Goal: Information Seeking & Learning: Learn about a topic

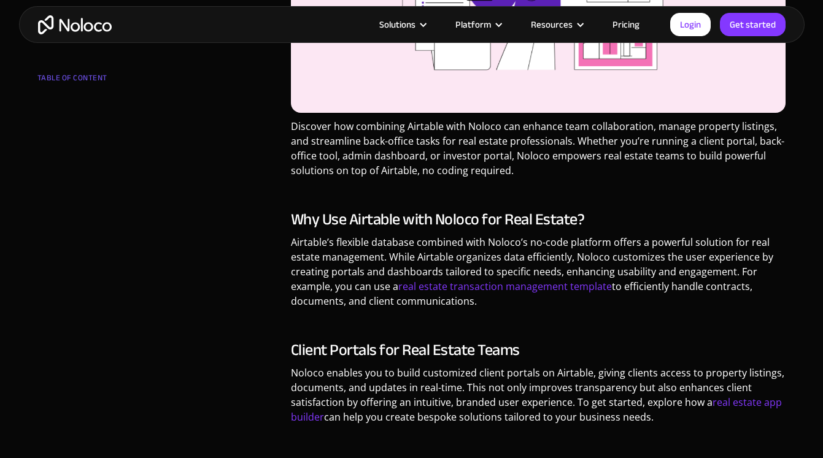
scroll to position [451, 0]
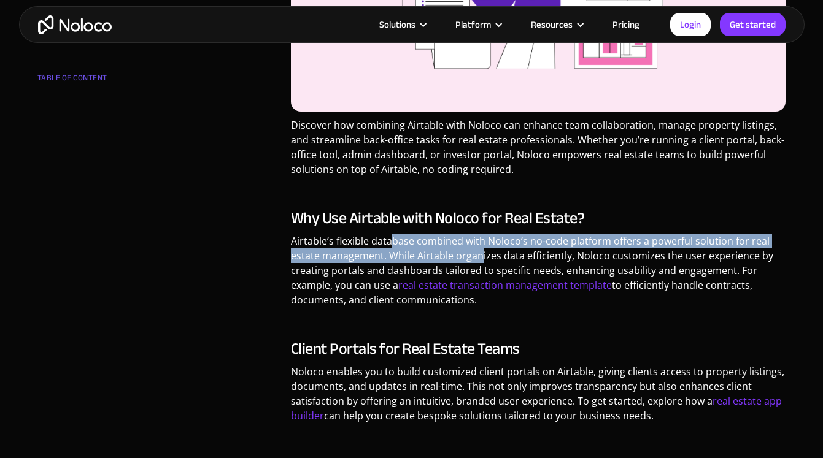
drag, startPoint x: 389, startPoint y: 240, endPoint x: 479, endPoint y: 249, distance: 90.6
click at [479, 249] on p "Airtable’s flexible database combined with Noloco’s no-code platform offers a p…" at bounding box center [538, 275] width 495 height 83
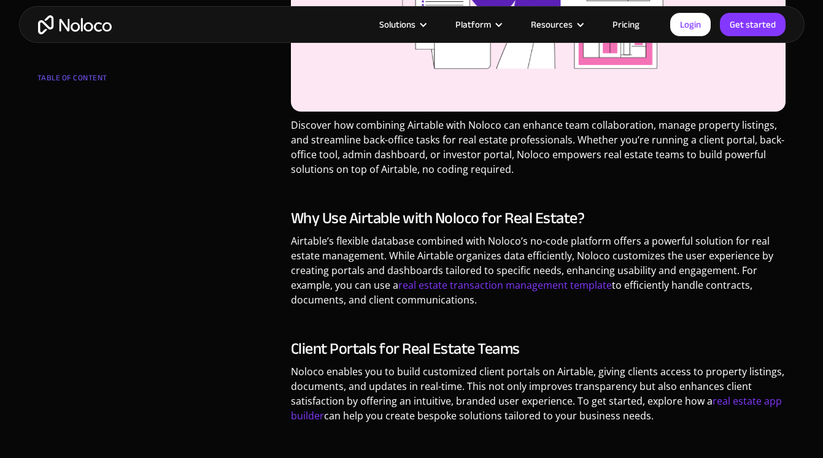
click at [403, 266] on p "Airtable’s flexible database combined with Noloco’s no-code platform offers a p…" at bounding box center [538, 275] width 495 height 83
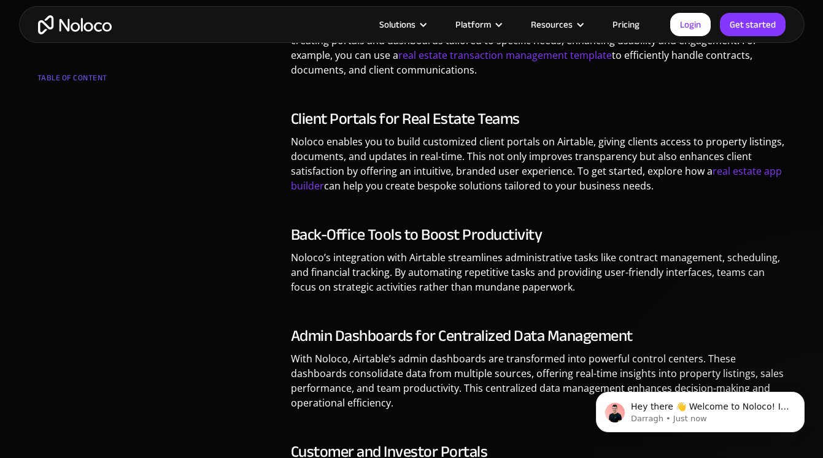
scroll to position [0, 0]
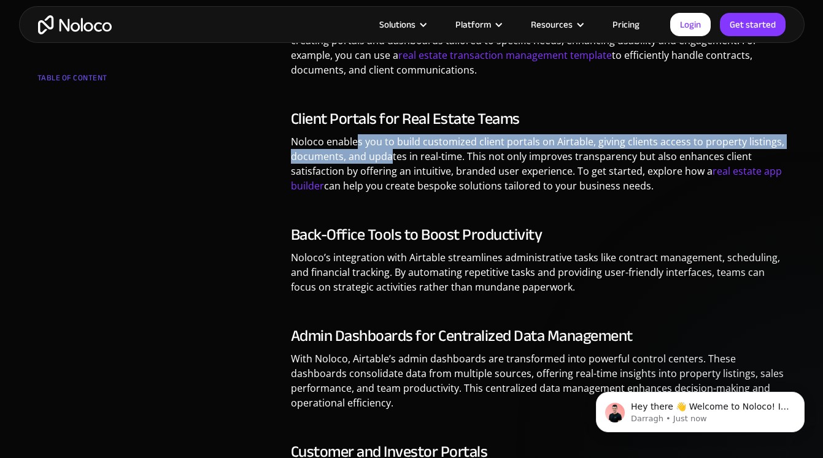
drag, startPoint x: 358, startPoint y: 147, endPoint x: 388, endPoint y: 152, distance: 30.4
click at [388, 152] on p "Noloco enables you to build customized client portals on Airtable, giving clien…" at bounding box center [538, 168] width 495 height 68
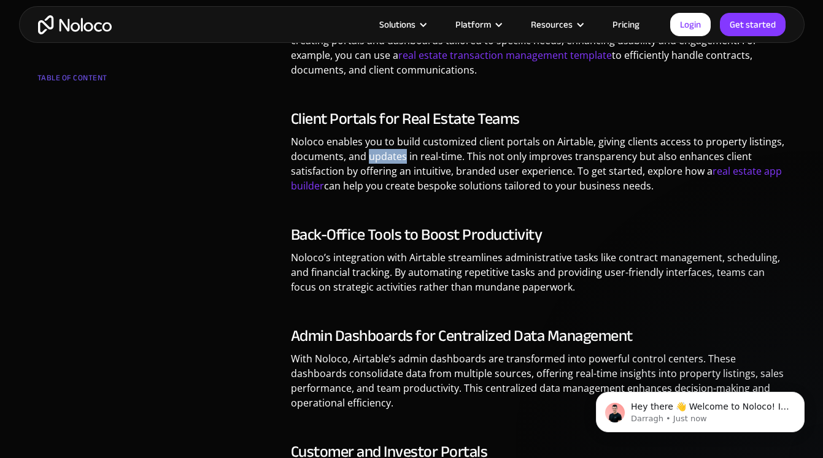
click at [388, 152] on p "Noloco enables you to build customized client portals on Airtable, giving clien…" at bounding box center [538, 168] width 495 height 68
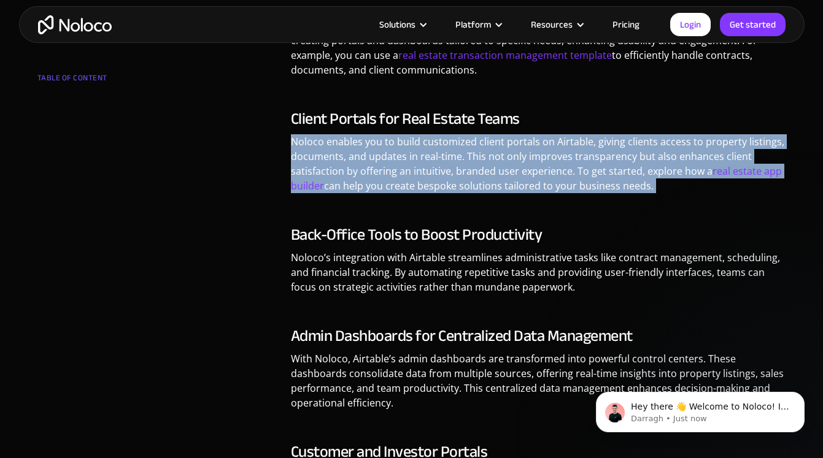
click at [388, 152] on p "Noloco enables you to build customized client portals on Airtable, giving clien…" at bounding box center [538, 168] width 495 height 68
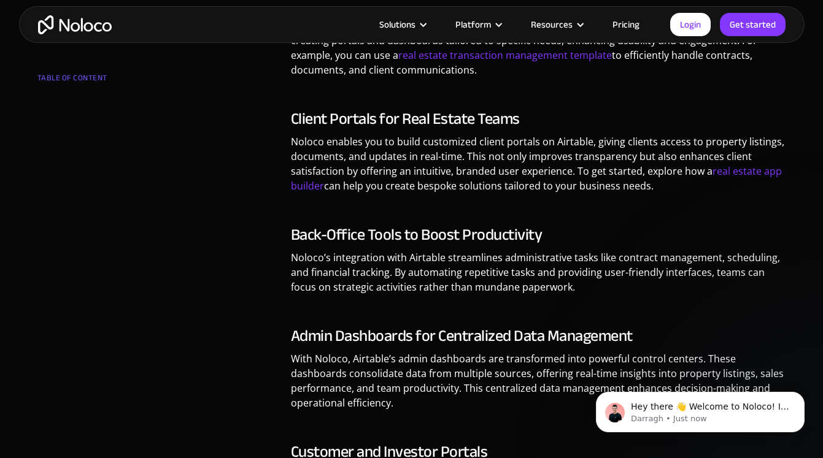
click at [410, 163] on p "Noloco enables you to build customized client portals on Airtable, giving clien…" at bounding box center [538, 168] width 495 height 68
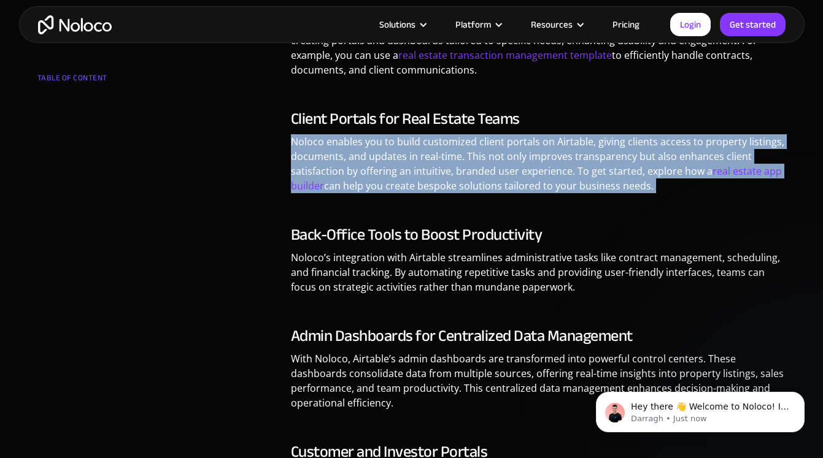
click at [410, 163] on p "Noloco enables you to build customized client portals on Airtable, giving clien…" at bounding box center [538, 168] width 495 height 68
click at [420, 170] on p "Noloco enables you to build customized client portals on Airtable, giving clien…" at bounding box center [538, 168] width 495 height 68
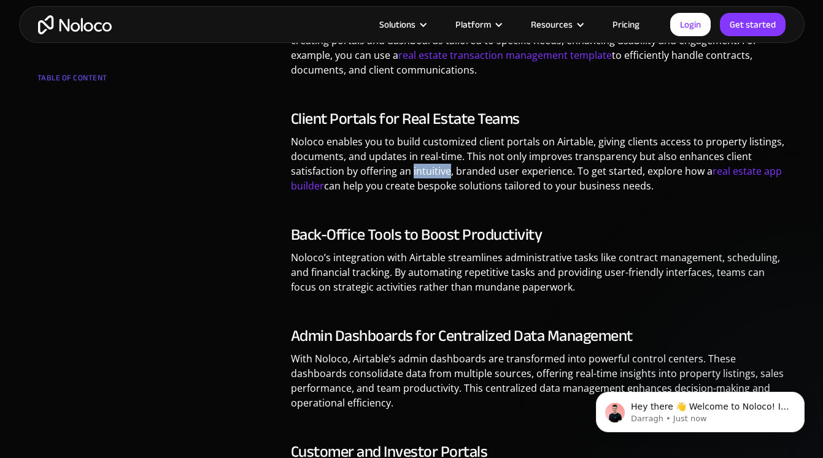
click at [420, 170] on p "Noloco enables you to build customized client portals on Airtable, giving clien…" at bounding box center [538, 168] width 495 height 68
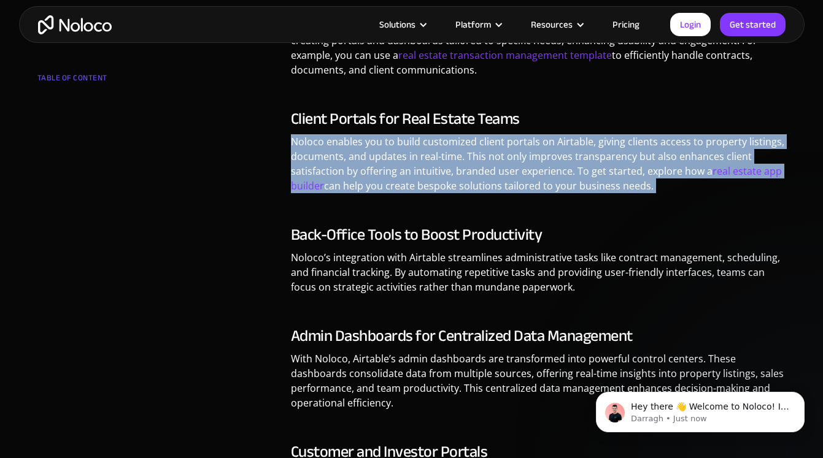
click at [420, 170] on p "Noloco enables you to build customized client portals on Airtable, giving clien…" at bounding box center [538, 168] width 495 height 68
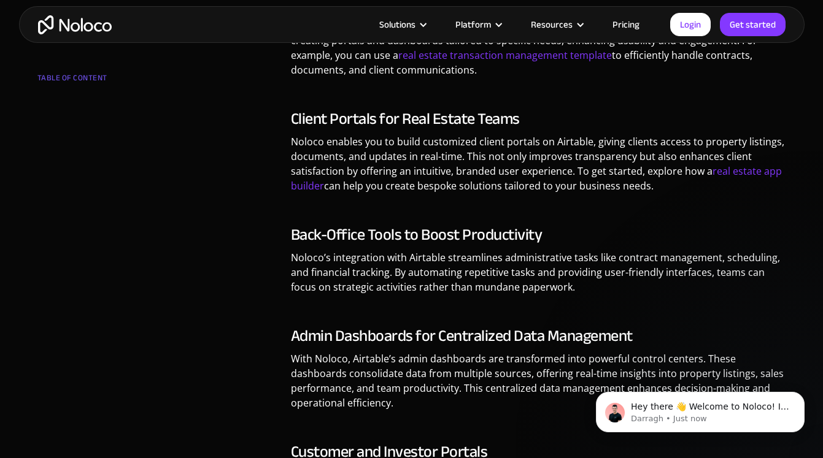
click at [410, 242] on h3 "Back-Office Tools to Boost Productivity" at bounding box center [538, 235] width 495 height 18
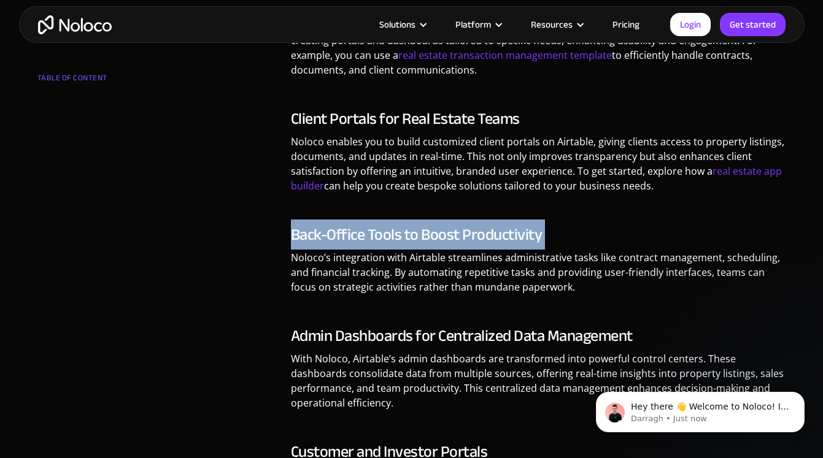
click at [410, 242] on h3 "Back-Office Tools to Boost Productivity" at bounding box center [538, 235] width 495 height 18
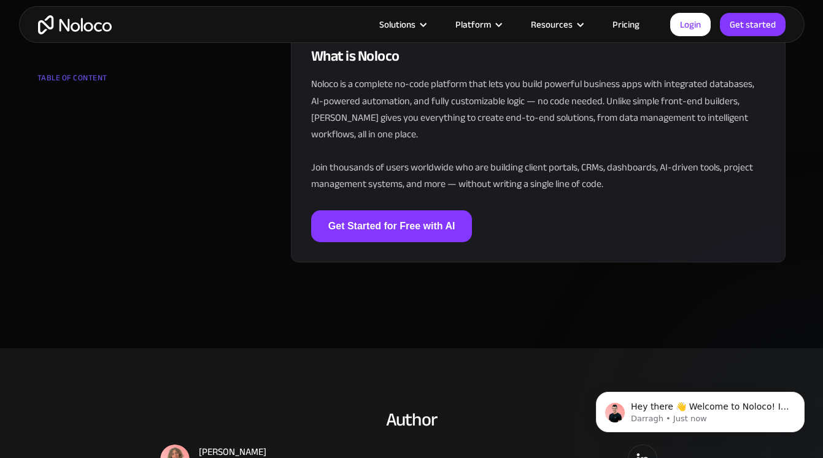
scroll to position [1803, 0]
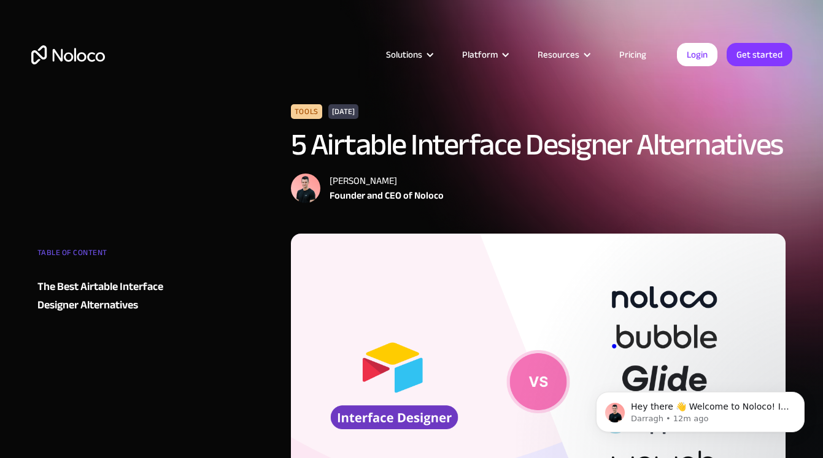
click at [73, 55] on img "home" at bounding box center [68, 54] width 74 height 19
